Goal: Check status: Check status

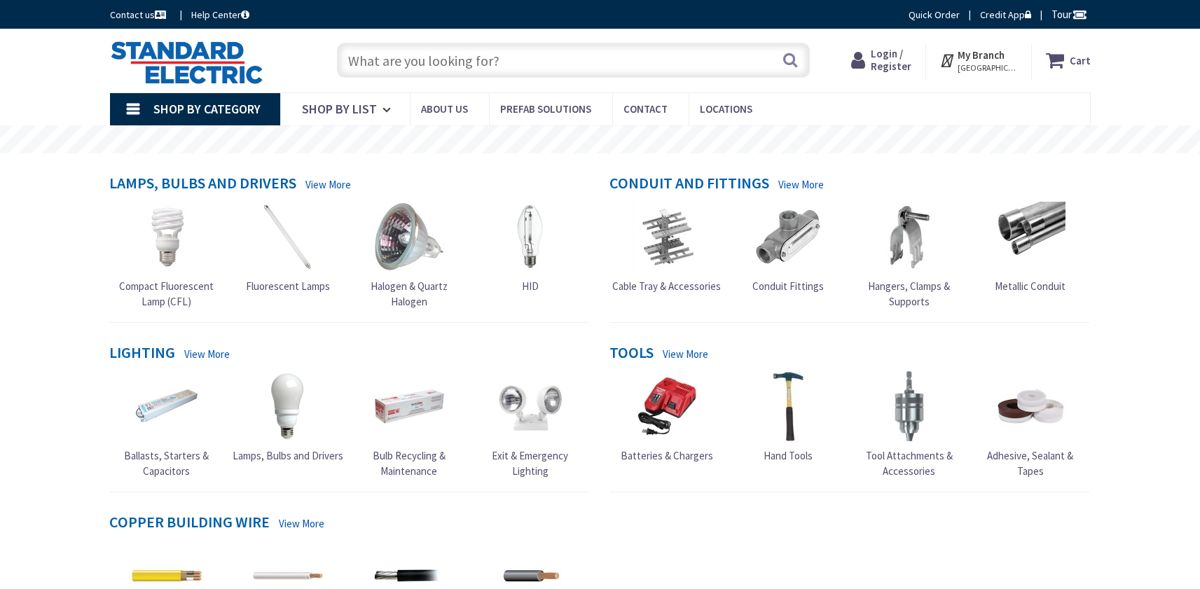
type input "Boston Post Rd, [GEOGRAPHIC_DATA], [GEOGRAPHIC_DATA]"
click at [898, 64] on span "Login / Register" at bounding box center [891, 60] width 41 height 26
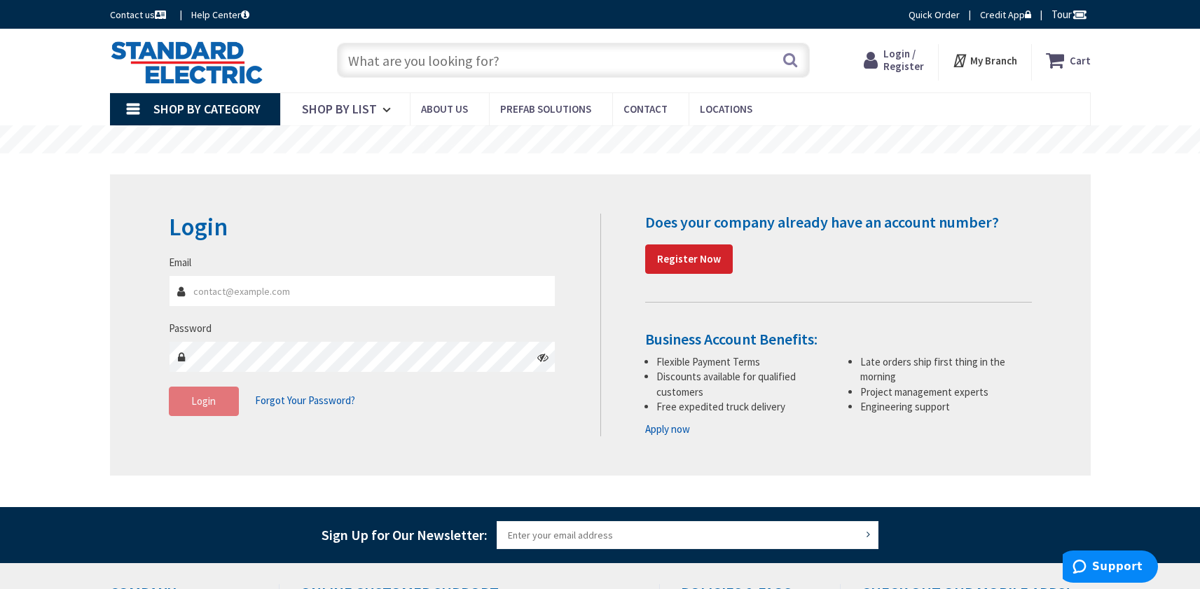
type input "santoelectricalservices@gmail.com"
click at [207, 400] on span "Login" at bounding box center [203, 400] width 25 height 13
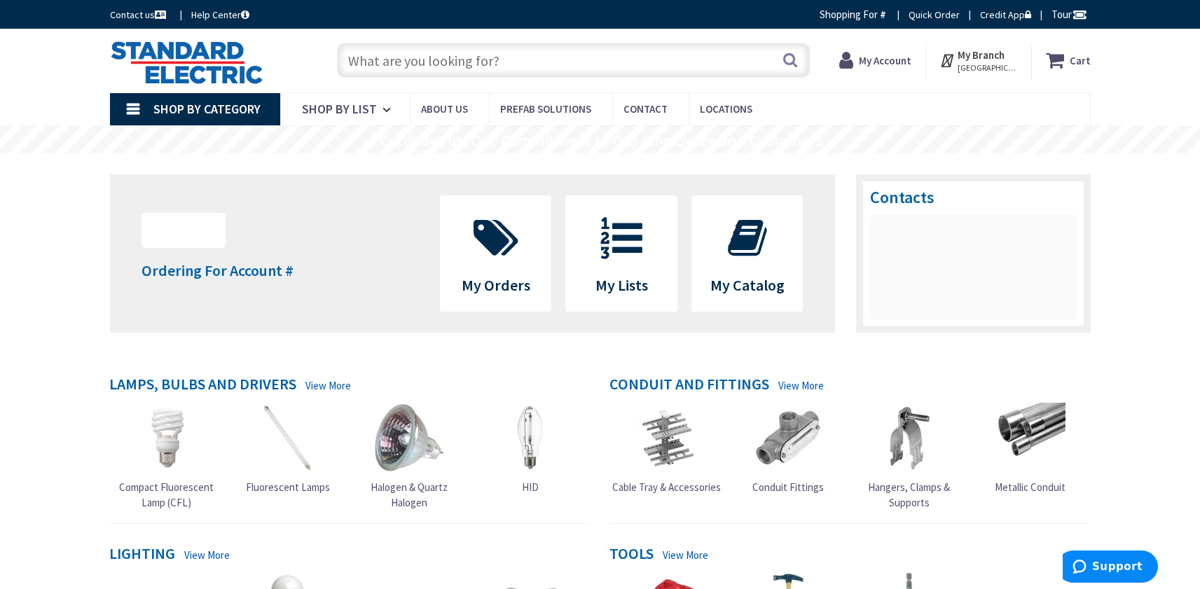
click at [894, 64] on strong "My Account" at bounding box center [885, 60] width 53 height 13
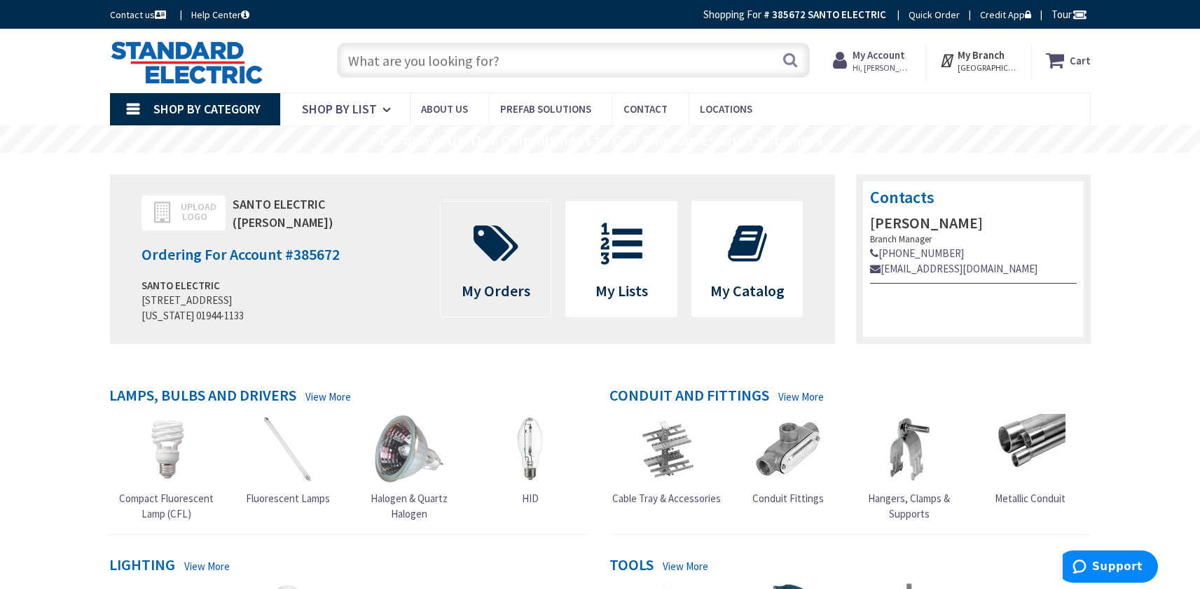
click at [502, 272] on span at bounding box center [496, 243] width 90 height 63
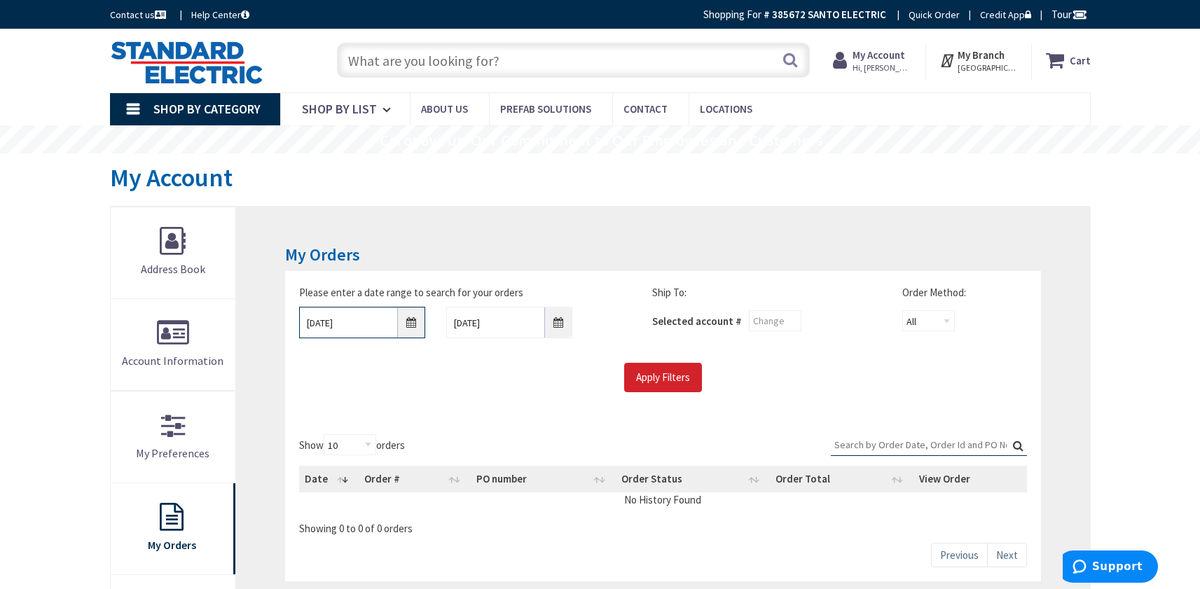
click at [409, 319] on input "9/1/2025" at bounding box center [362, 323] width 126 height 32
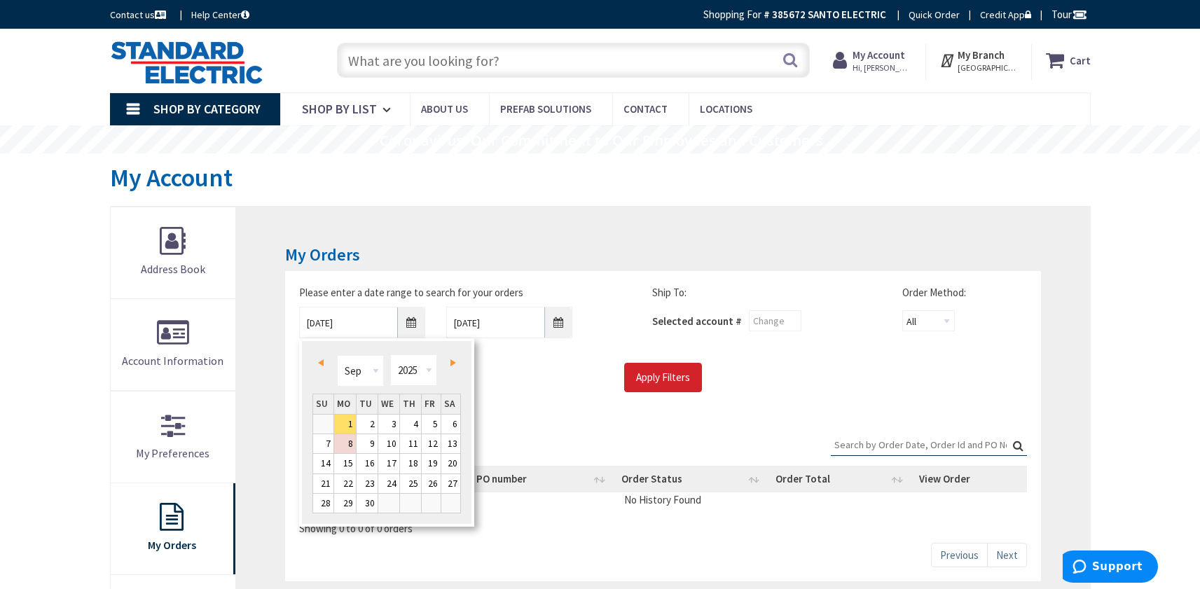
click at [326, 361] on link "Prev" at bounding box center [323, 362] width 19 height 19
click at [373, 422] on link "1" at bounding box center [366, 424] width 21 height 19
type input "07/01/2025"
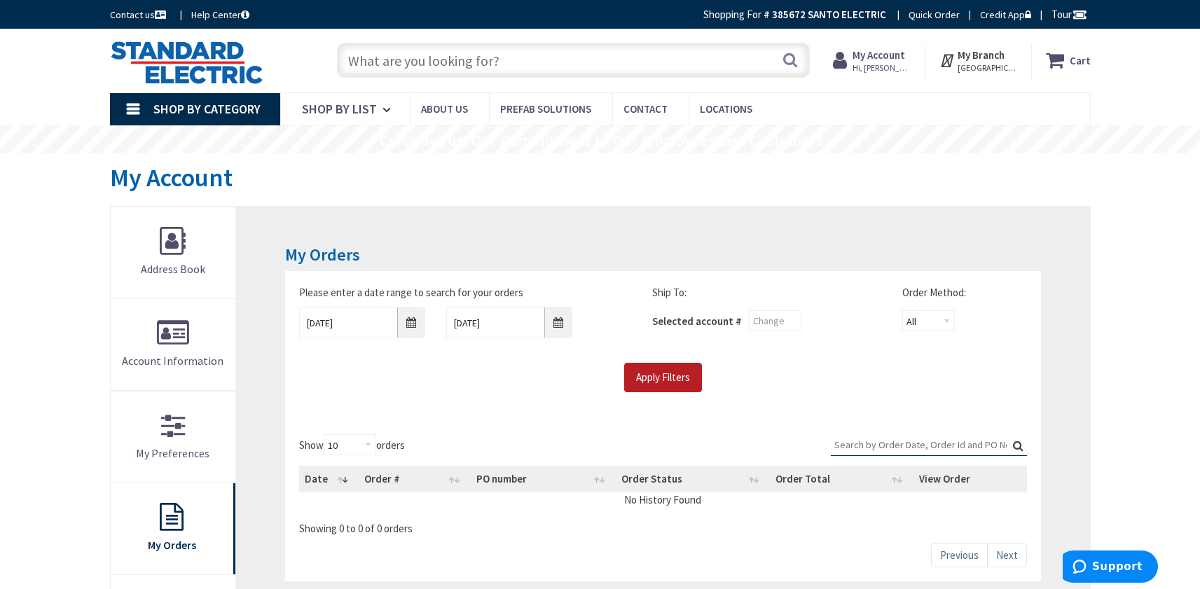
click at [671, 387] on input "Apply Filters" at bounding box center [663, 377] width 78 height 29
click at [675, 384] on input "Apply Filters" at bounding box center [663, 377] width 78 height 29
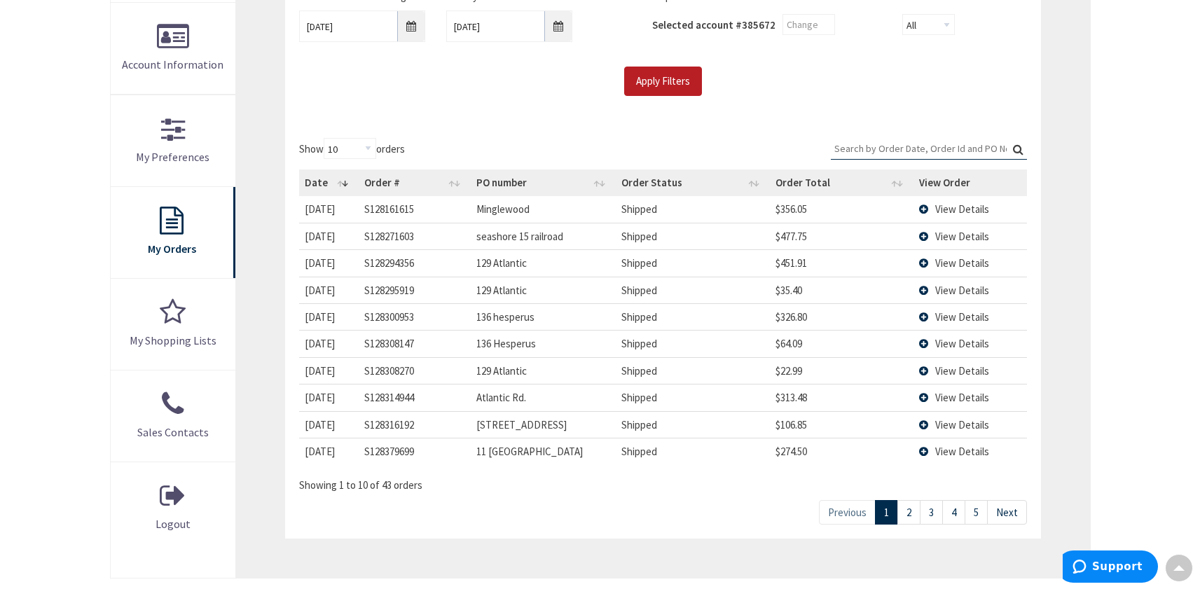
scroll to position [296, 0]
click at [957, 376] on span "View Details" at bounding box center [962, 371] width 54 height 13
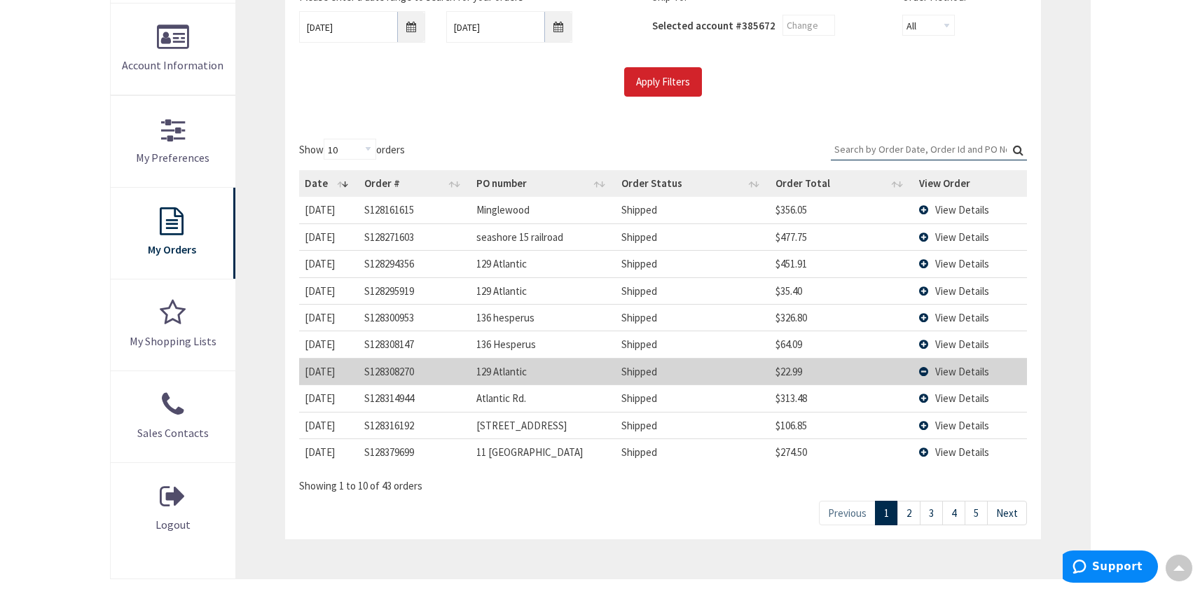
click at [950, 373] on span "View Details" at bounding box center [962, 371] width 54 height 13
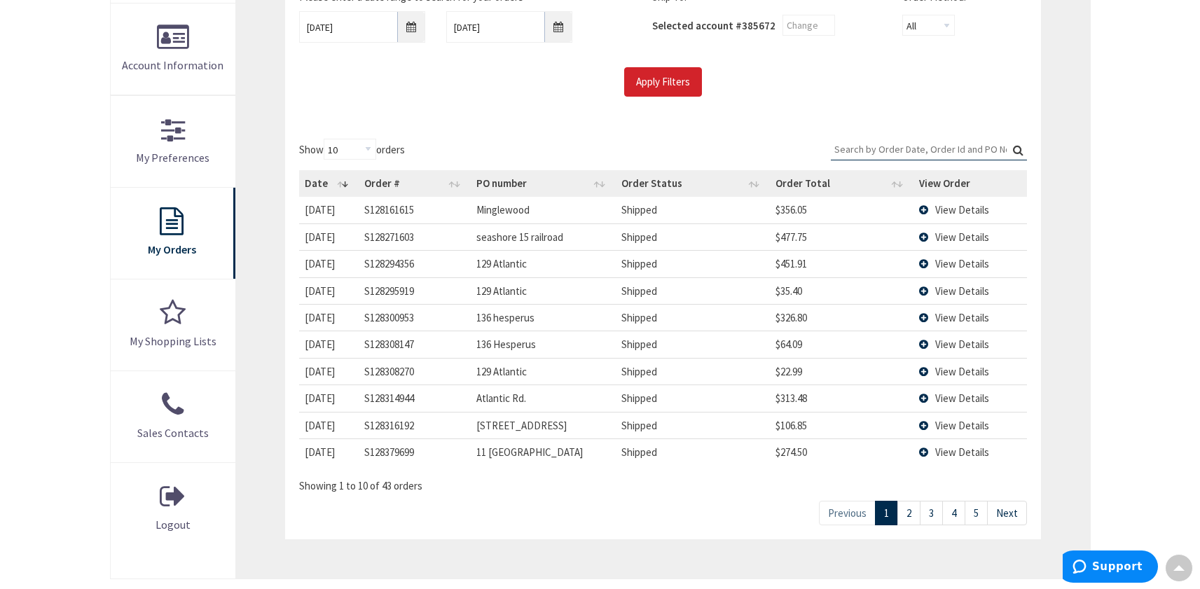
click at [924, 371] on td "View Details" at bounding box center [969, 371] width 113 height 27
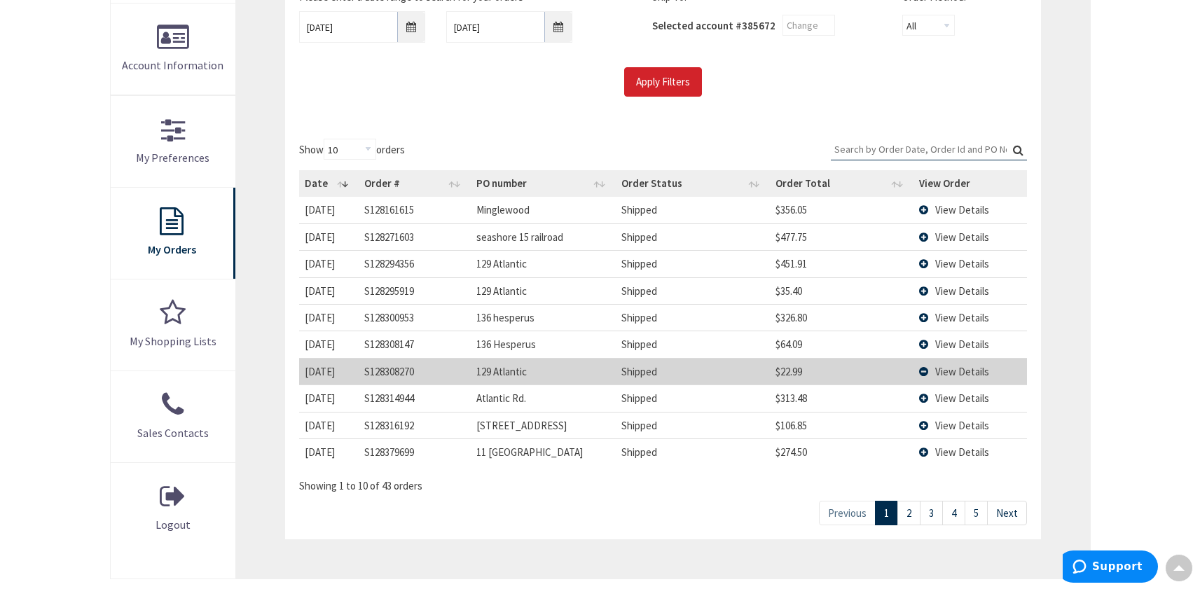
click at [926, 368] on td "View Details" at bounding box center [969, 371] width 113 height 27
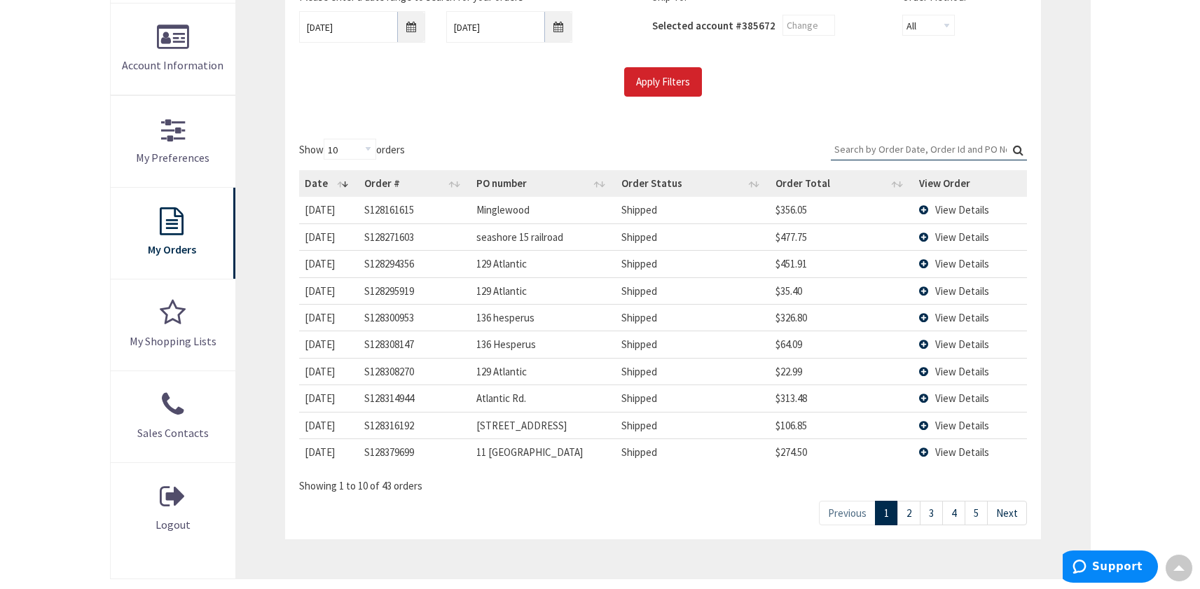
click at [979, 520] on link "5" at bounding box center [975, 513] width 23 height 25
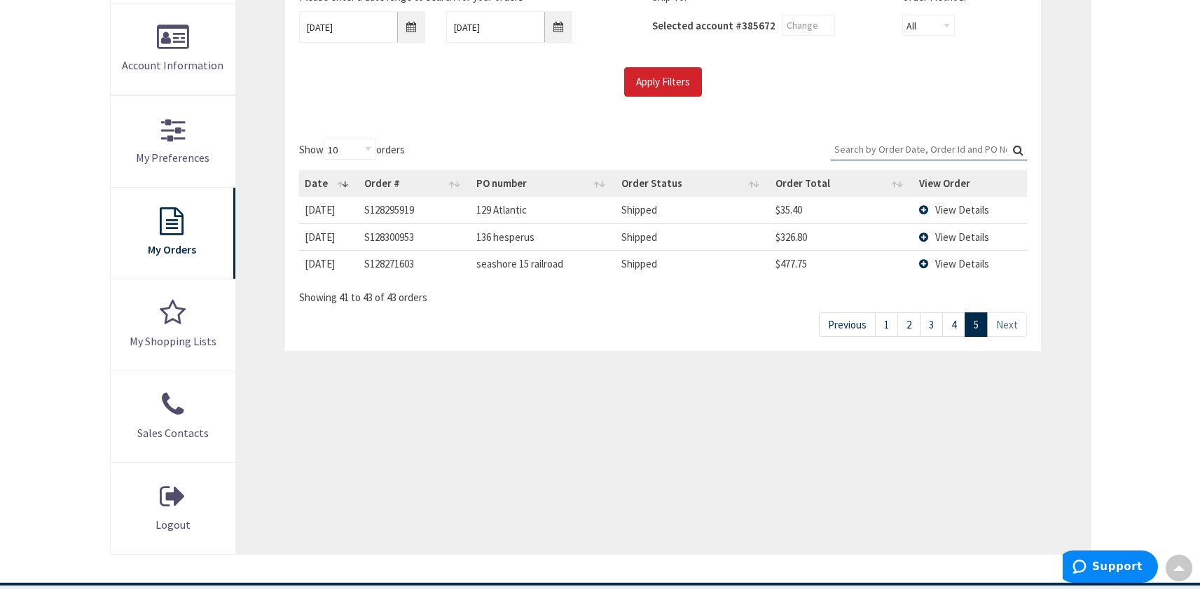
click at [885, 323] on link "1" at bounding box center [886, 324] width 23 height 25
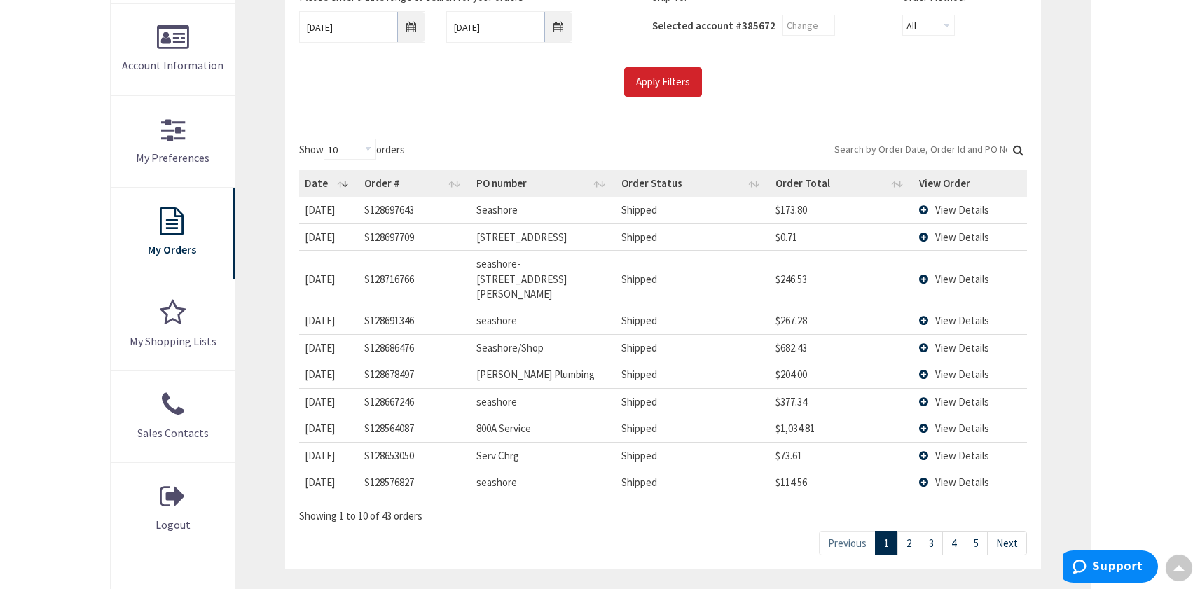
click at [491, 415] on td "800A Service" at bounding box center [543, 428] width 145 height 27
click at [913, 531] on link "2" at bounding box center [908, 543] width 23 height 25
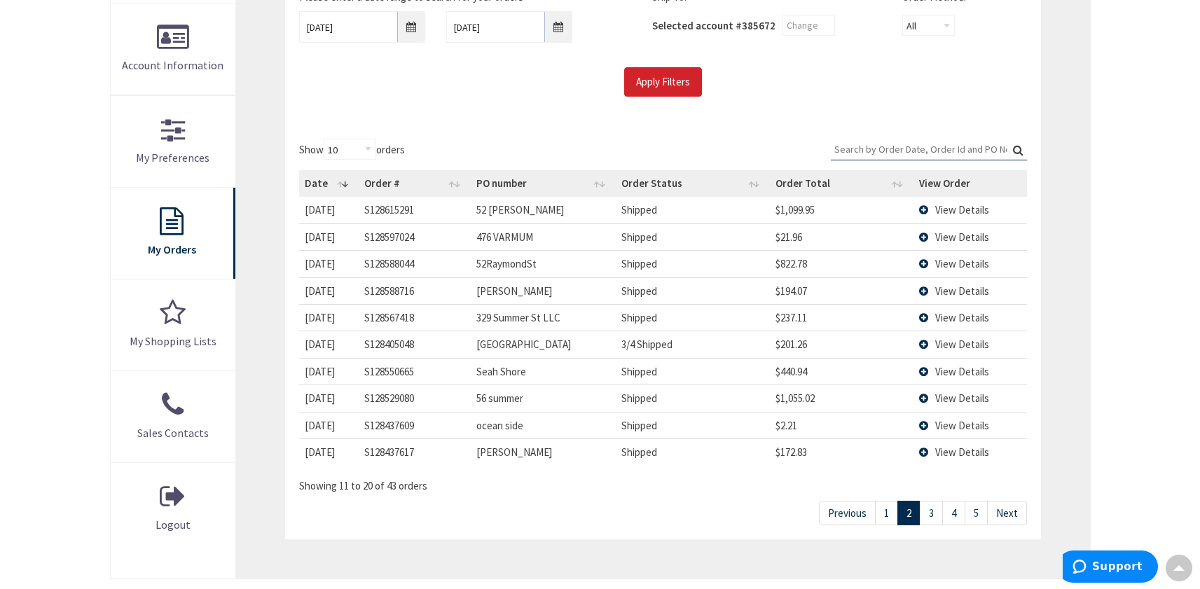
click at [959, 401] on span "View Details" at bounding box center [962, 398] width 54 height 13
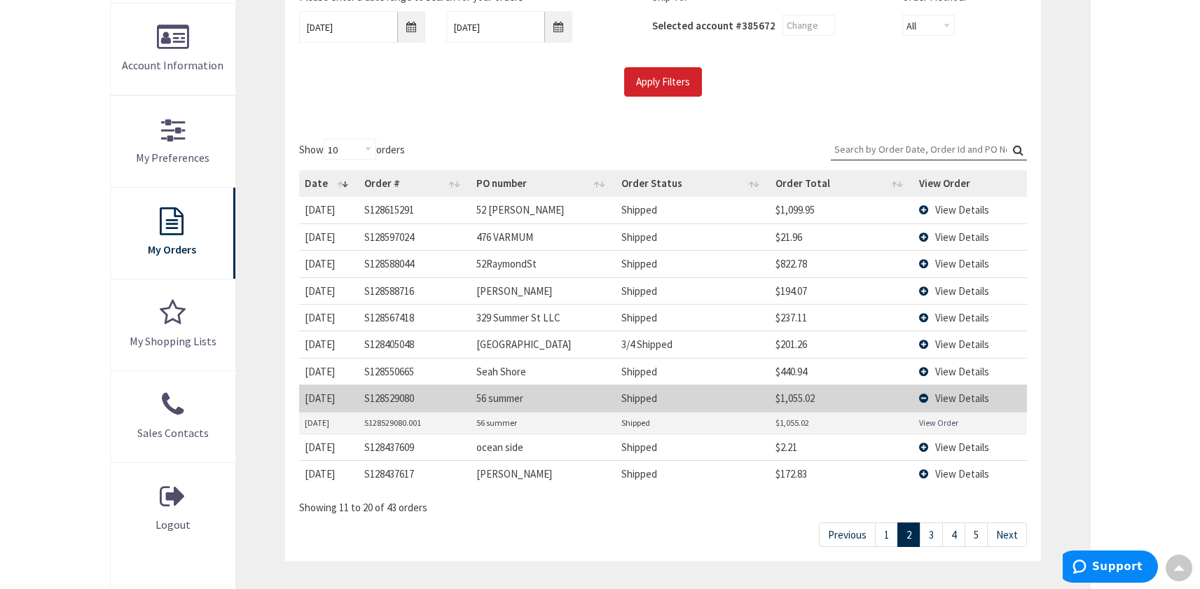
click at [936, 423] on link "View Order" at bounding box center [938, 423] width 39 height 12
click at [946, 400] on span "View Details" at bounding box center [962, 398] width 54 height 13
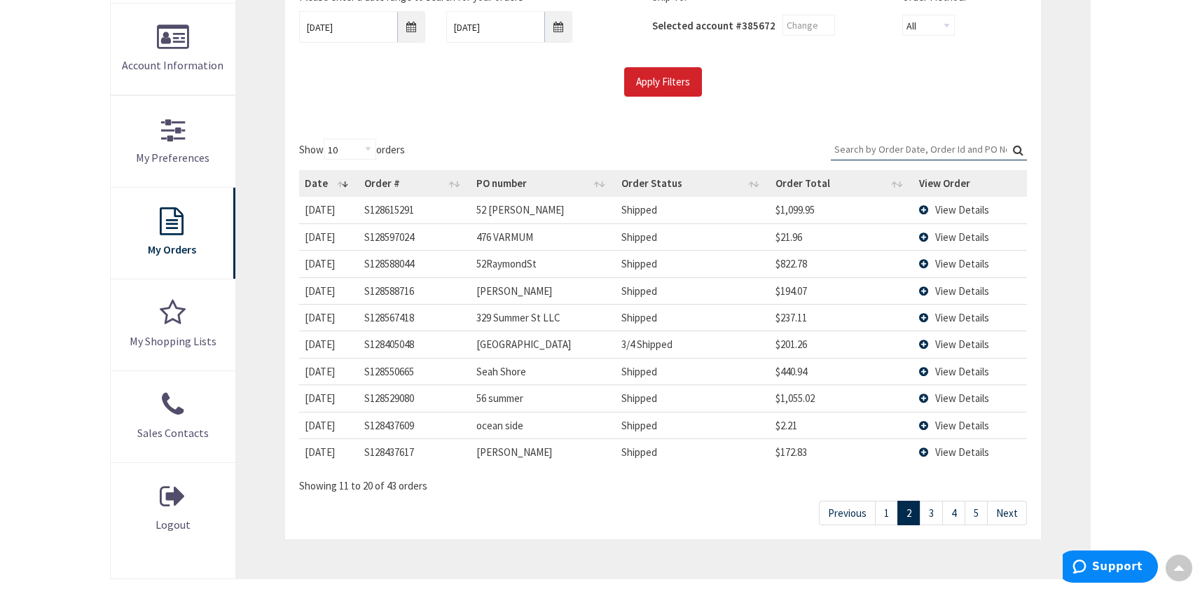
click at [934, 514] on link "3" at bounding box center [931, 513] width 23 height 25
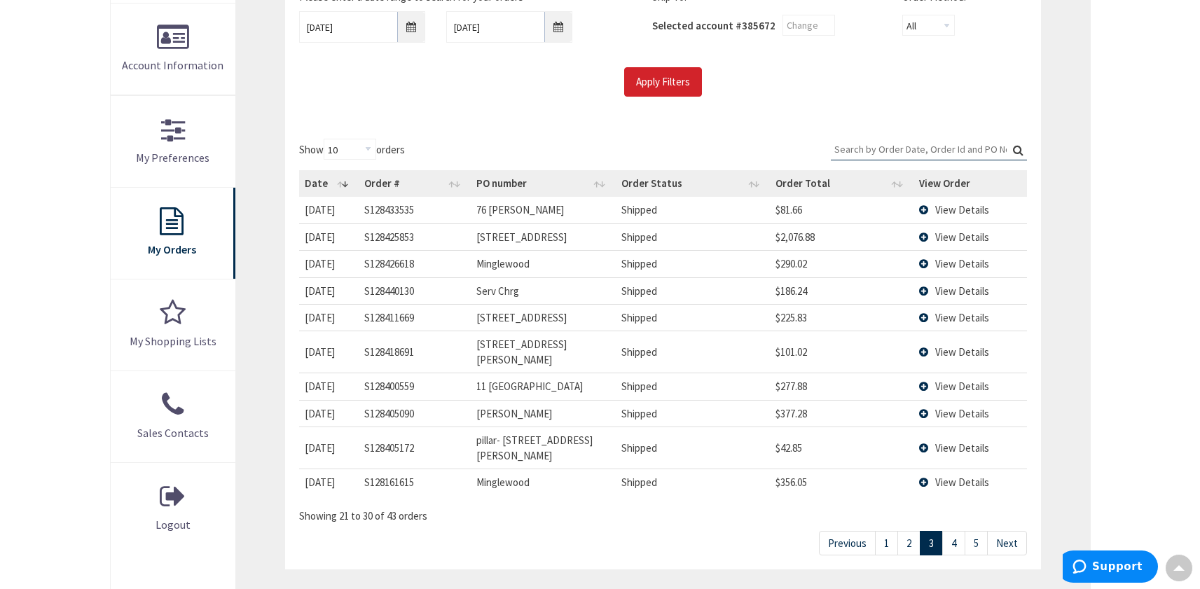
scroll to position [0, 0]
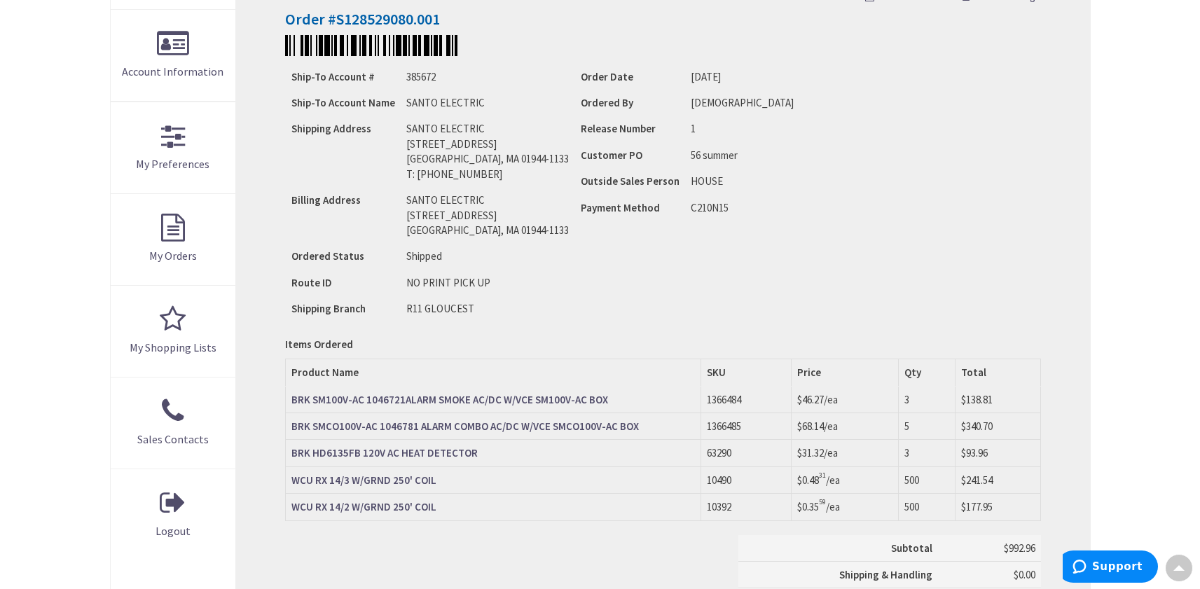
scroll to position [290, 0]
